Goal: Navigation & Orientation: Find specific page/section

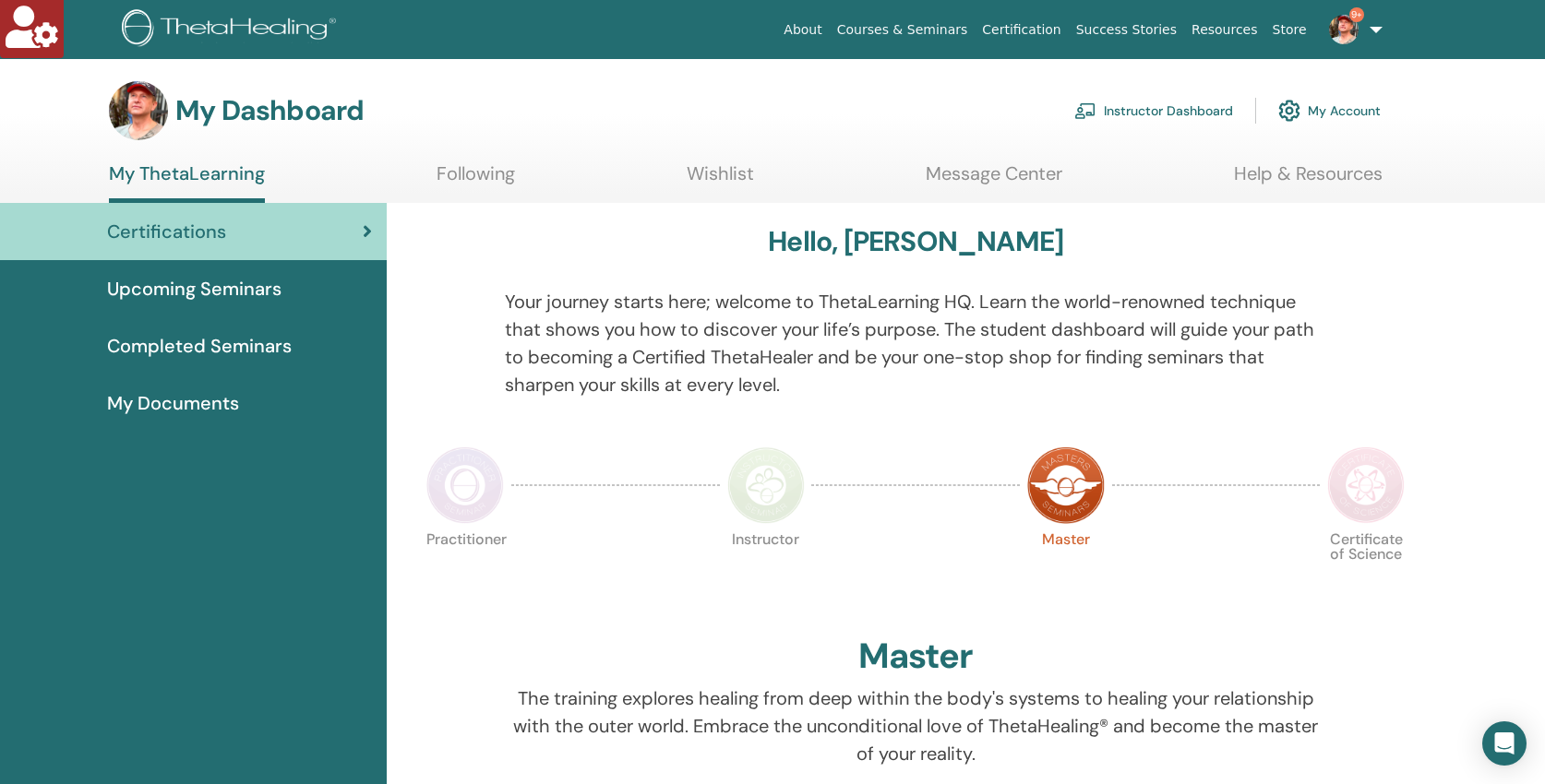
click at [215, 347] on span "Completed Seminars" at bounding box center [200, 346] width 185 height 28
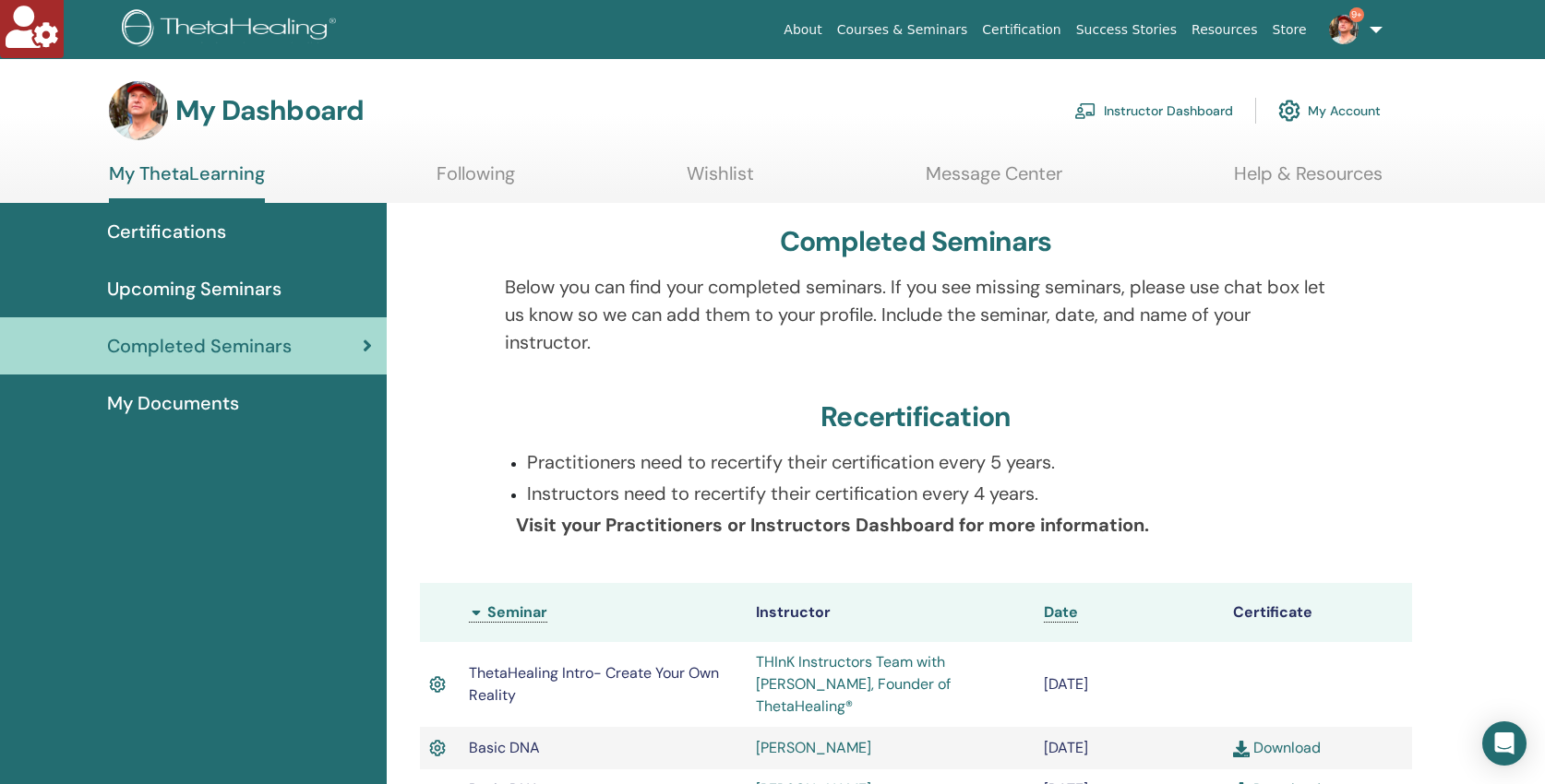
click at [168, 225] on span "Certifications" at bounding box center [167, 231] width 119 height 28
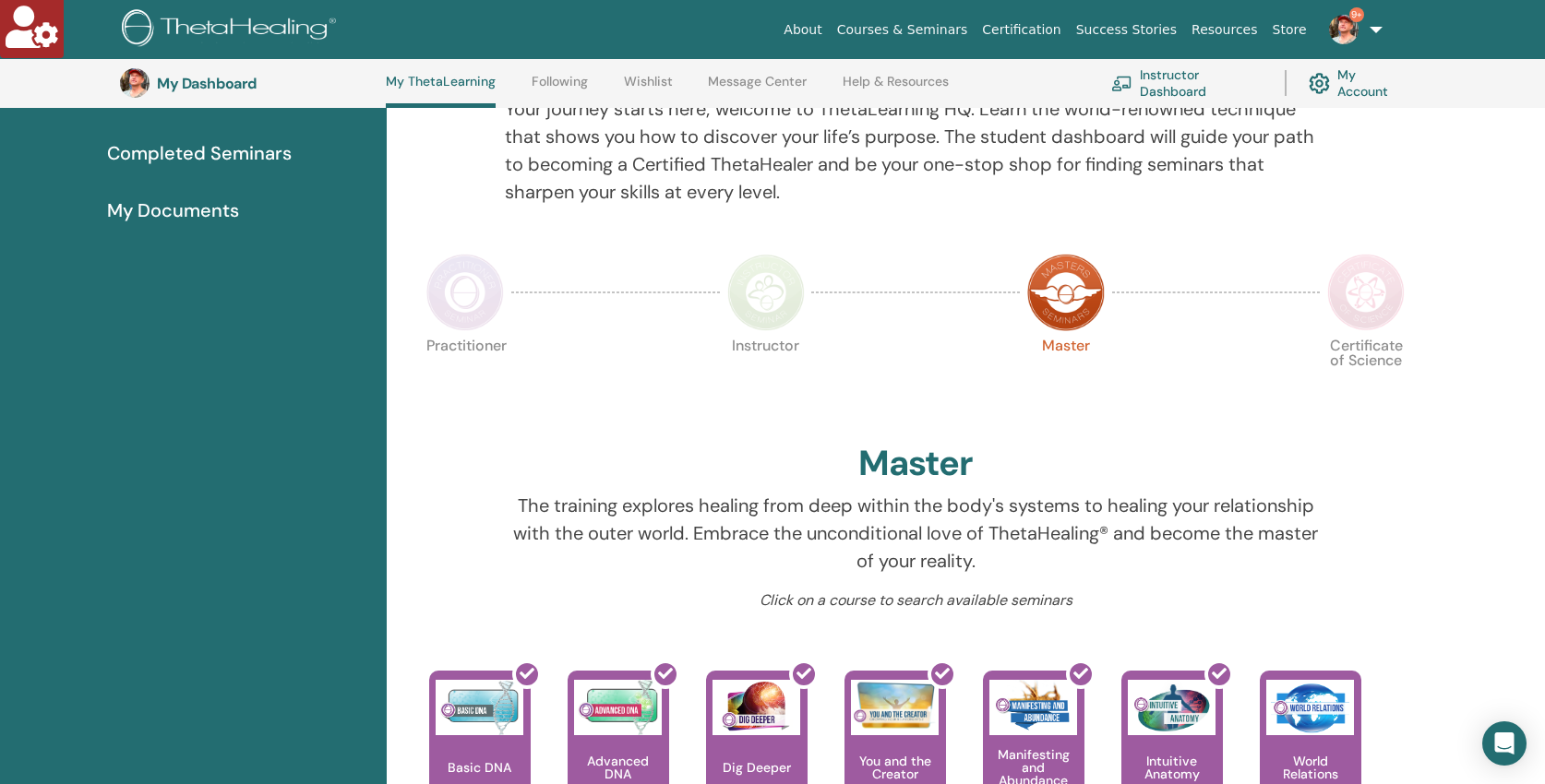
scroll to position [239, 0]
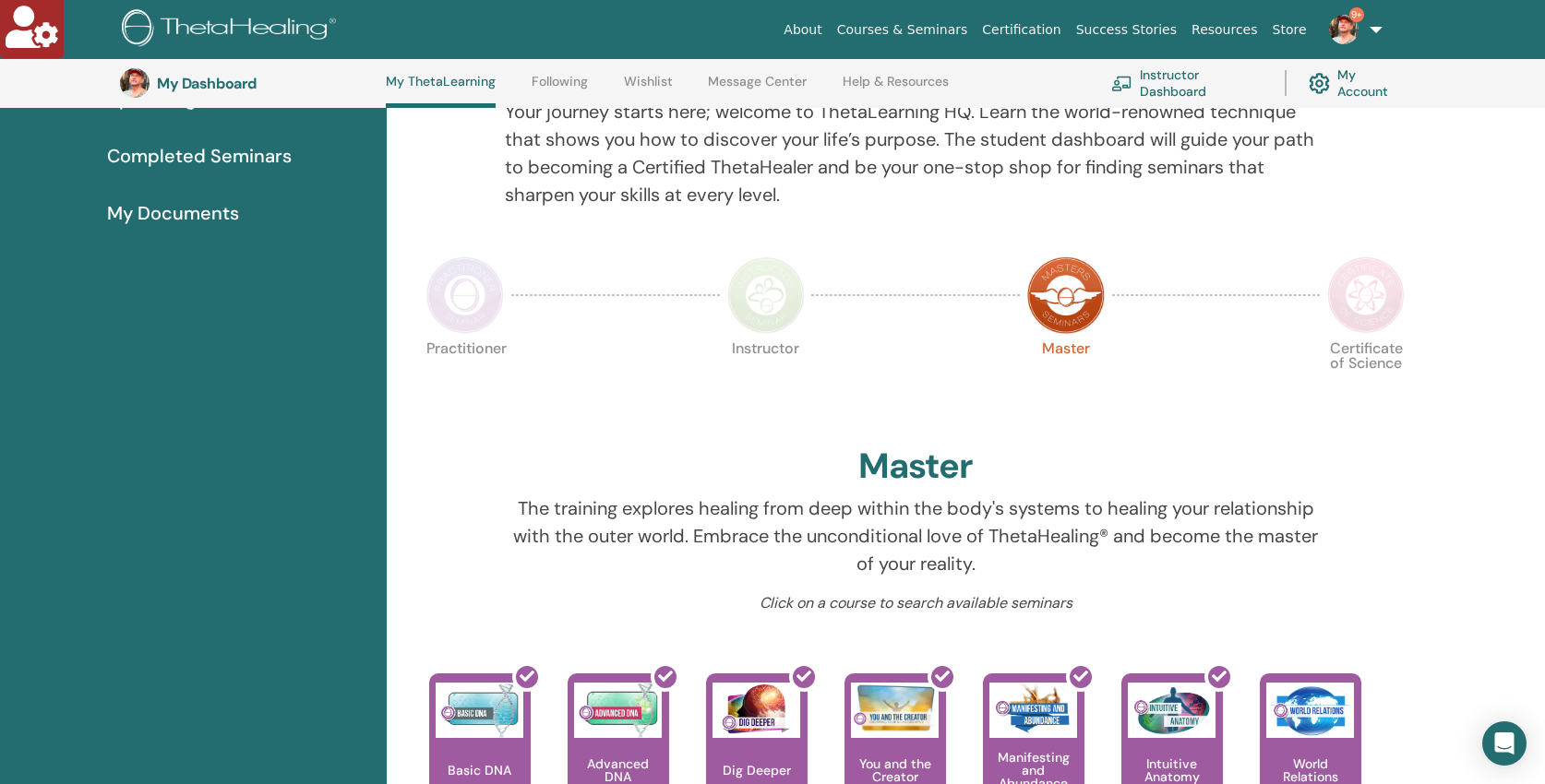
click at [177, 211] on span "My Documents" at bounding box center [173, 213] width 132 height 28
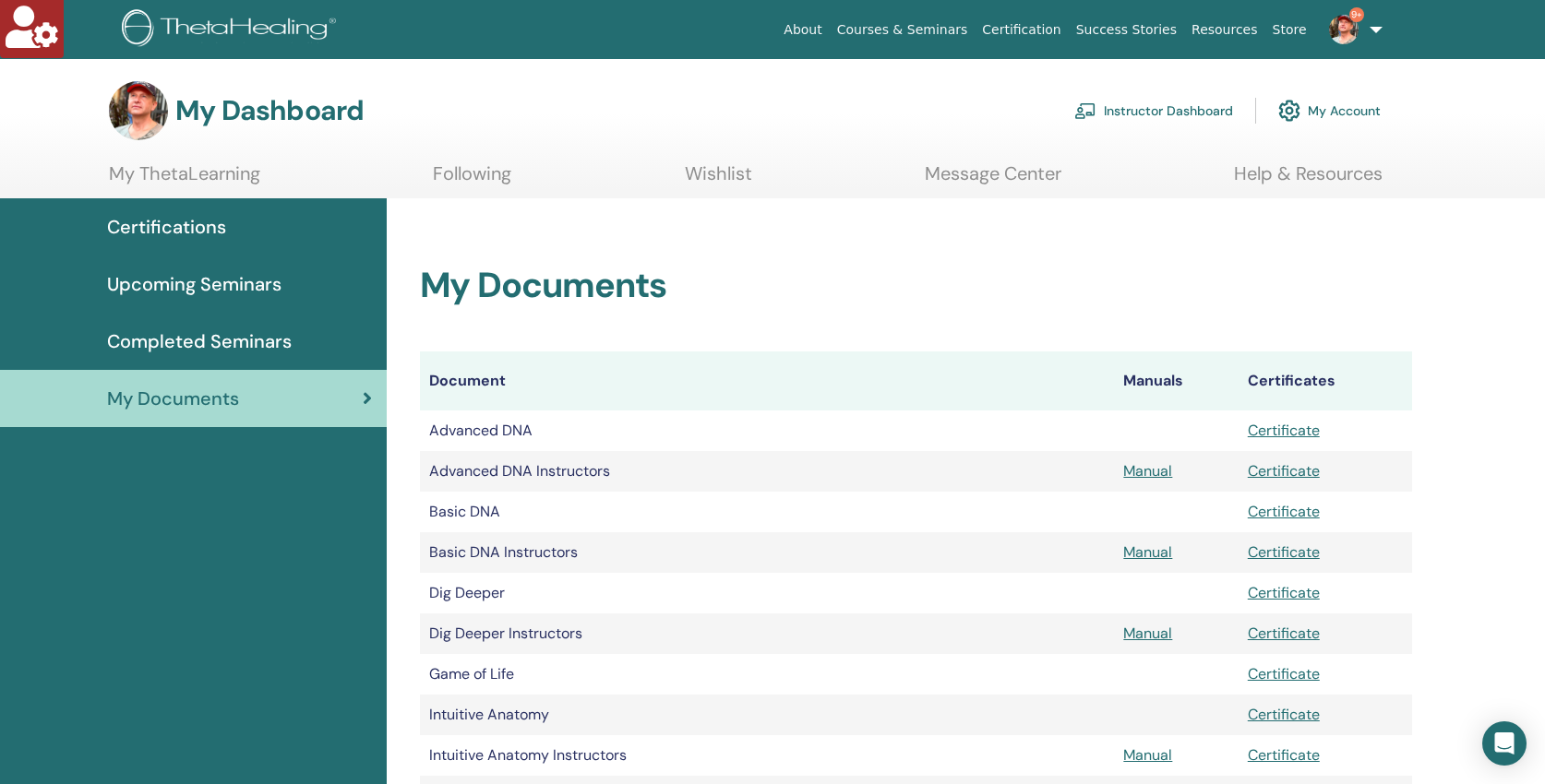
click at [162, 224] on span "Certifications" at bounding box center [167, 227] width 119 height 28
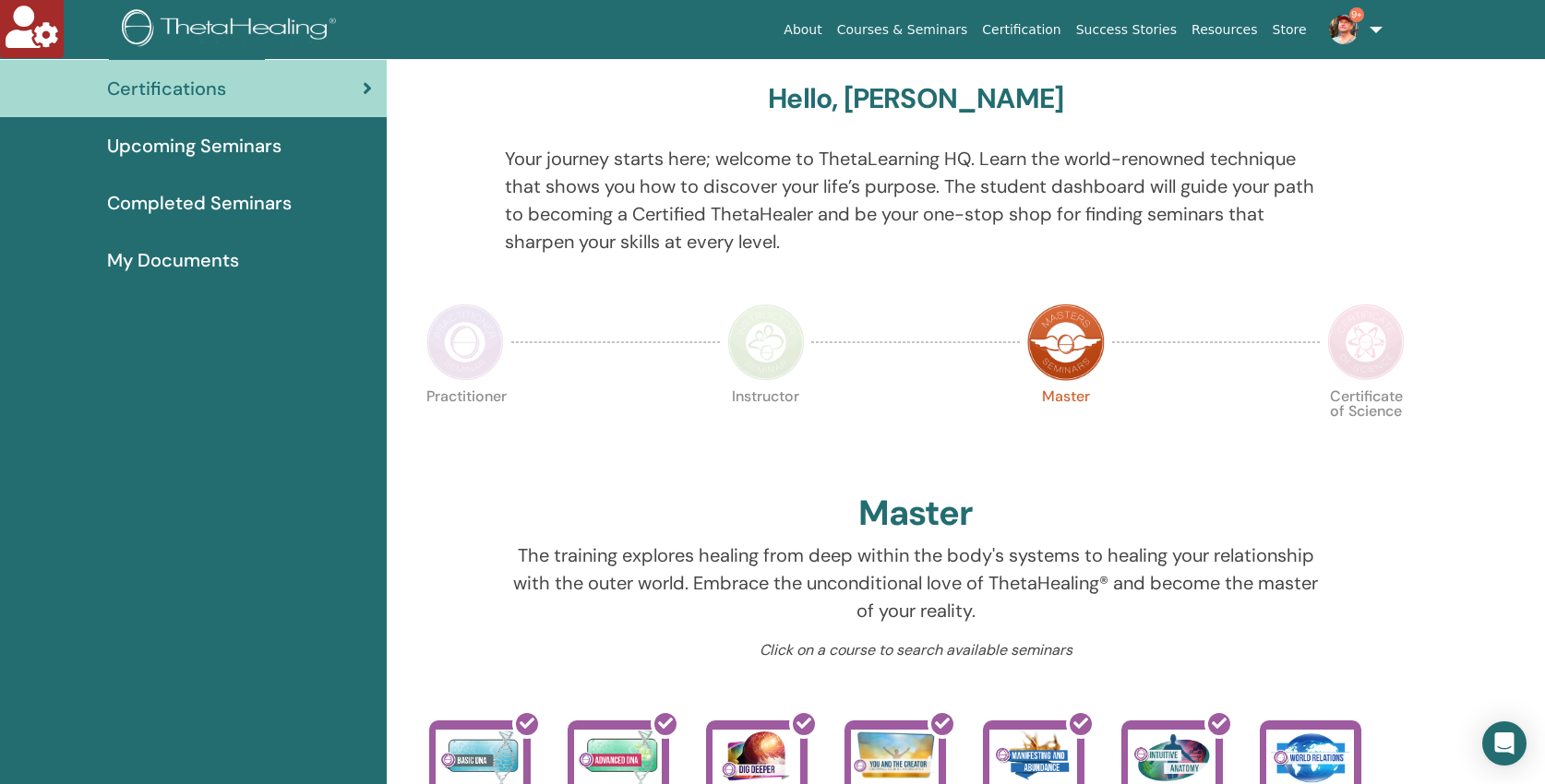
scroll to position [52, 0]
